Goal: Task Accomplishment & Management: Use online tool/utility

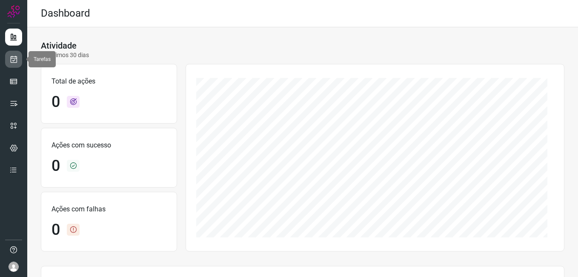
click at [14, 56] on icon at bounding box center [13, 59] width 9 height 9
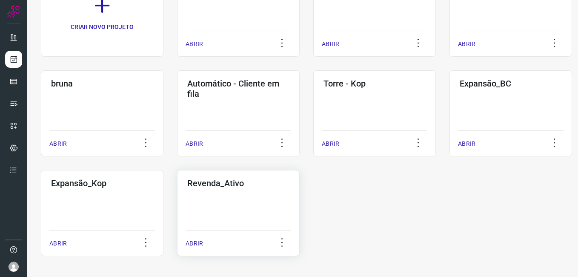
scroll to position [97, 0]
click at [518, 225] on div "CRIAR NOVO PROJETO Treinamentos ABRIR Comunicações BC ABRIR Comunicações Kop AB…" at bounding box center [302, 112] width 523 height 285
click at [177, 207] on div "Expansão_Kop ABRIR" at bounding box center [238, 212] width 123 height 86
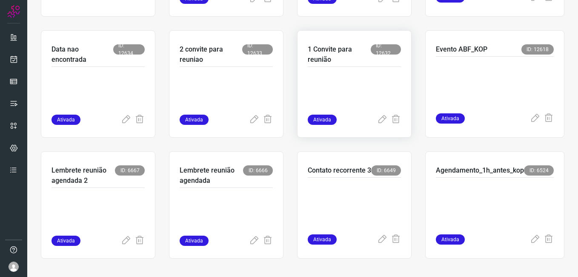
scroll to position [161, 0]
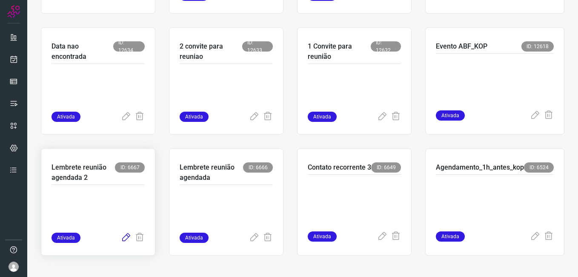
click at [121, 237] on icon at bounding box center [126, 237] width 10 height 10
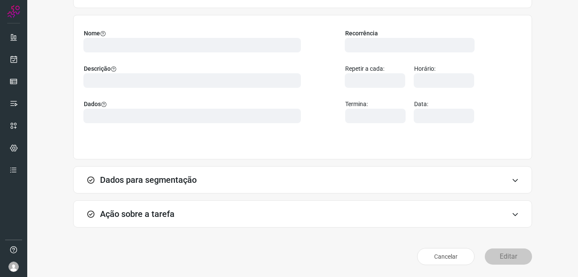
scroll to position [56, 0]
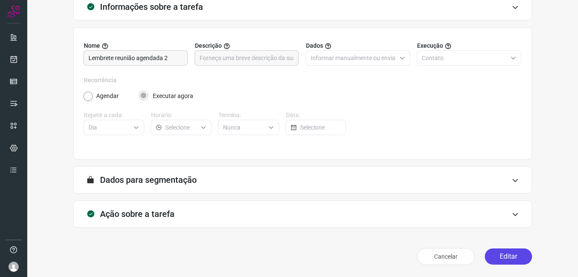
click at [485, 253] on button "Editar" at bounding box center [508, 256] width 47 height 16
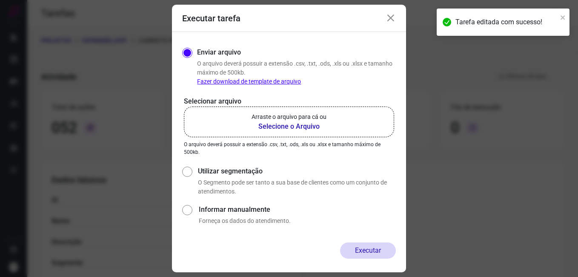
click at [281, 128] on b "Selecione o Arquivo" at bounding box center [289, 126] width 75 height 10
click at [0, 0] on input "Arraste o arquivo para cá ou Selecione o Arquivo" at bounding box center [0, 0] width 0 height 0
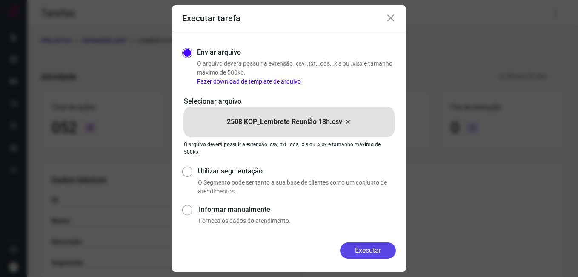
click at [347, 251] on button "Executar" at bounding box center [368, 250] width 56 height 16
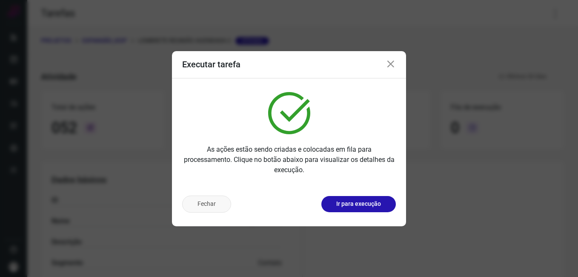
click at [202, 205] on button "Fechar" at bounding box center [206, 203] width 49 height 17
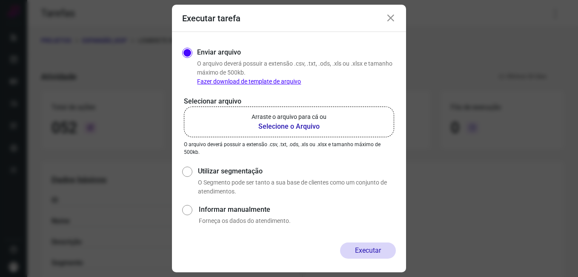
click at [391, 16] on icon at bounding box center [391, 18] width 10 height 10
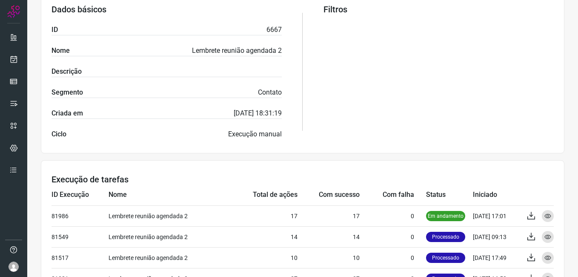
scroll to position [255, 0]
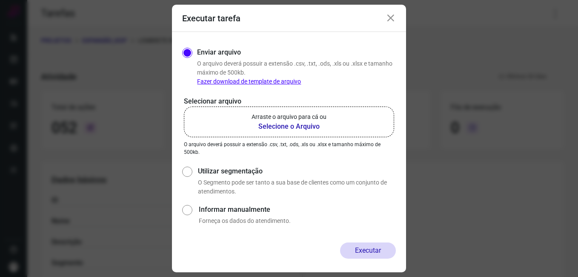
click at [389, 20] on icon at bounding box center [391, 18] width 10 height 10
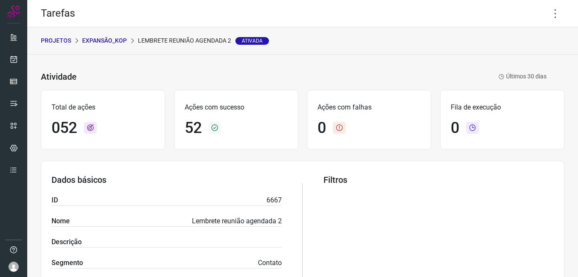
click at [108, 37] on p "Expansão_Kop" at bounding box center [104, 40] width 45 height 9
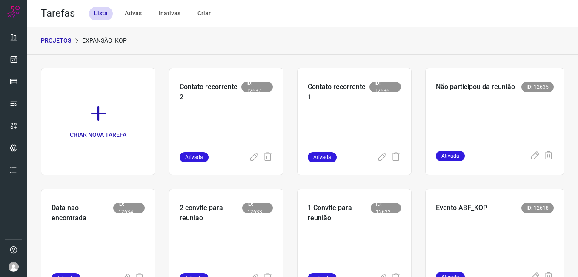
click at [65, 41] on p "PROJETOS" at bounding box center [56, 40] width 30 height 9
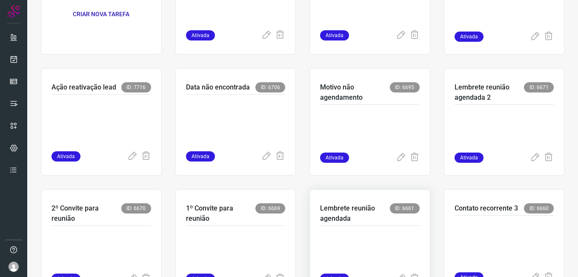
scroll to position [170, 0]
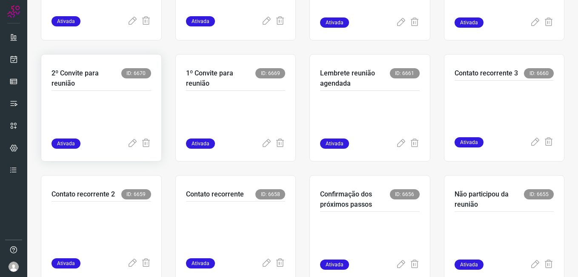
click at [97, 112] on p at bounding box center [101, 117] width 100 height 43
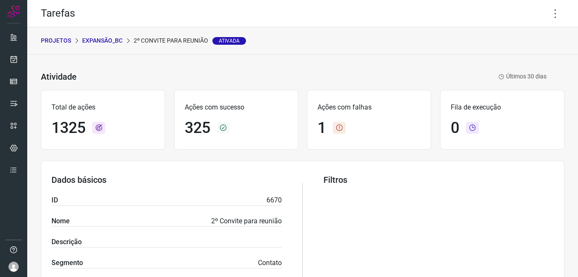
click at [92, 42] on p "Expansão_BC" at bounding box center [102, 40] width 40 height 9
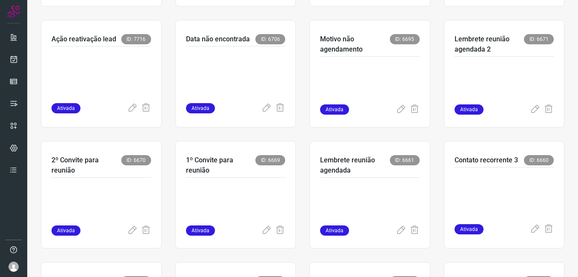
scroll to position [170, 0]
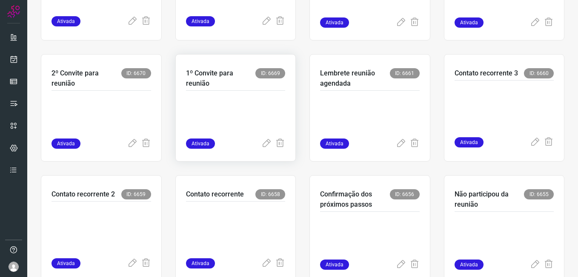
click at [272, 104] on p at bounding box center [236, 117] width 100 height 43
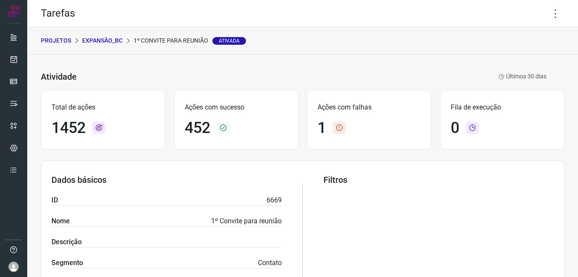
click at [100, 41] on p "Expansão_BC" at bounding box center [102, 40] width 40 height 9
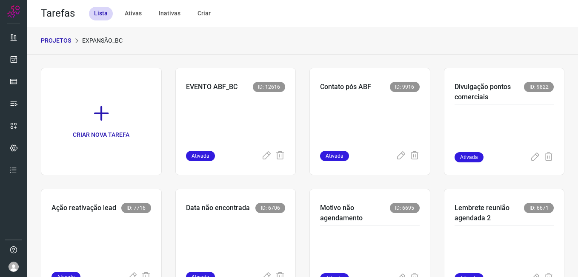
click at [59, 37] on p "PROJETOS" at bounding box center [56, 40] width 30 height 9
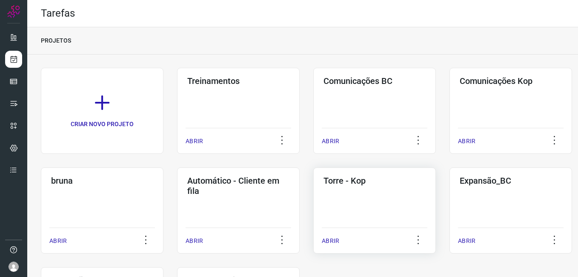
scroll to position [97, 0]
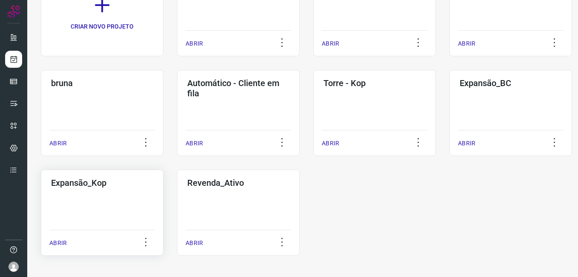
click at [177, 196] on div "Expansão_Kop ABRIR" at bounding box center [238, 212] width 123 height 86
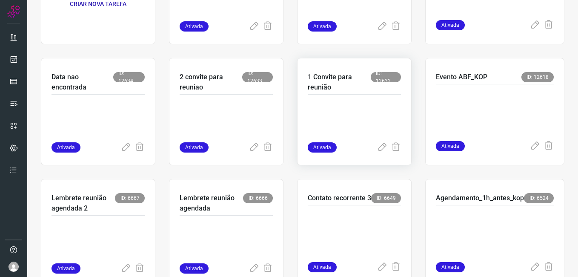
scroll to position [161, 0]
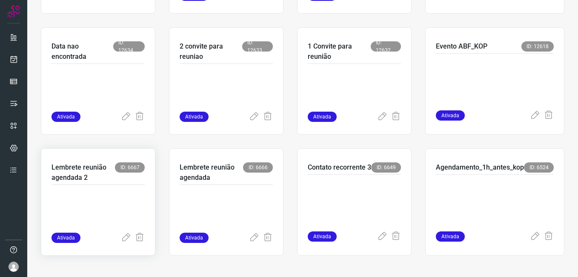
click at [86, 201] on p at bounding box center [97, 211] width 93 height 43
